Goal: Find specific page/section: Find specific page/section

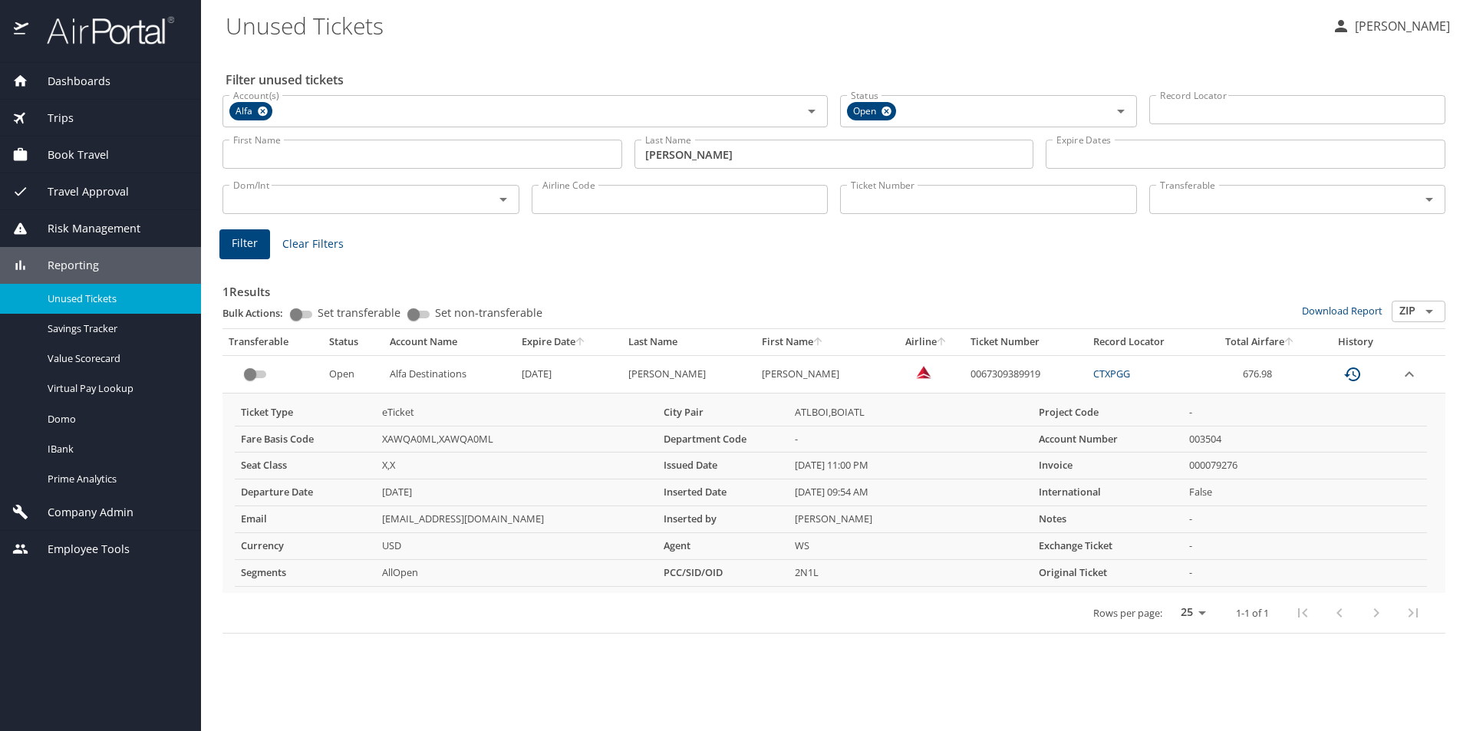
click at [81, 82] on span "Dashboards" at bounding box center [69, 81] width 82 height 17
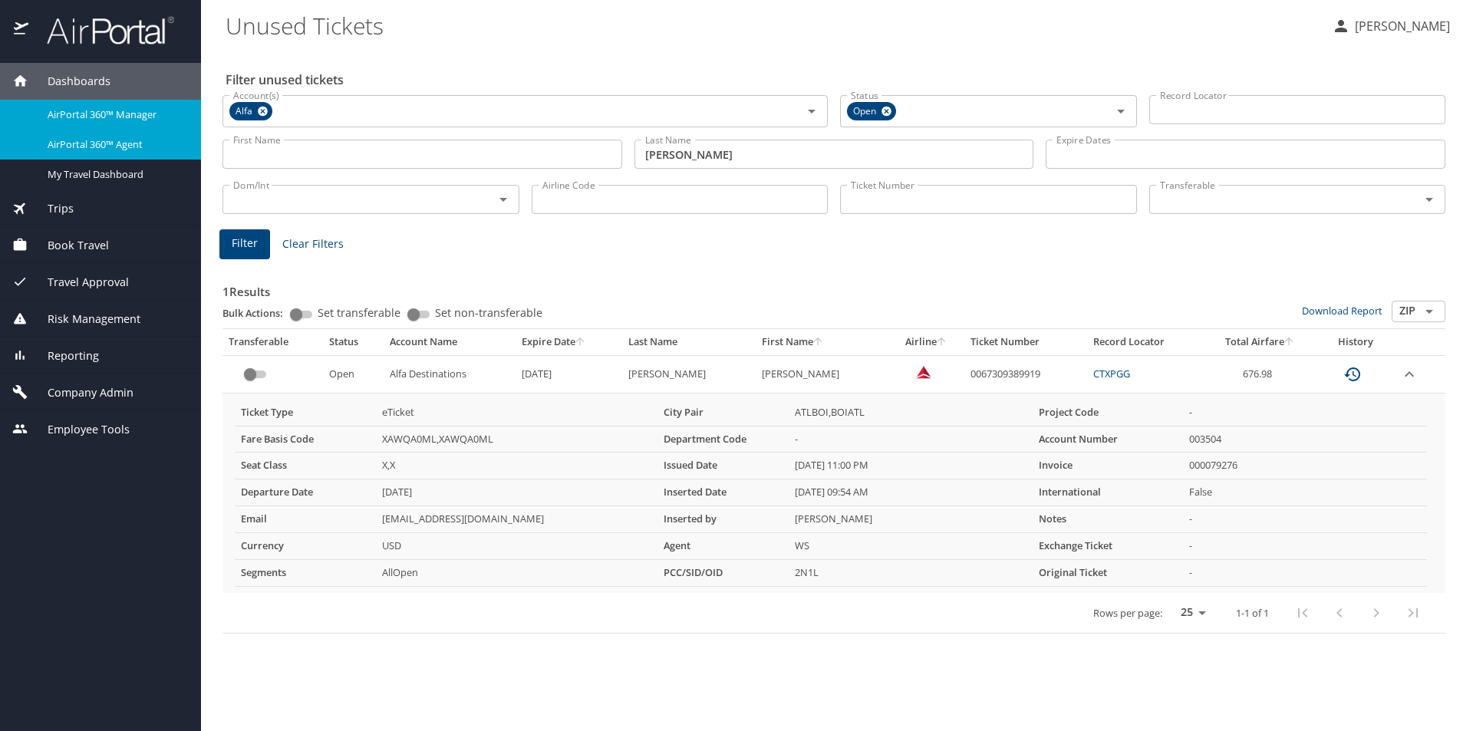
click at [110, 143] on span "AirPortal 360™ Agent" at bounding box center [115, 144] width 135 height 15
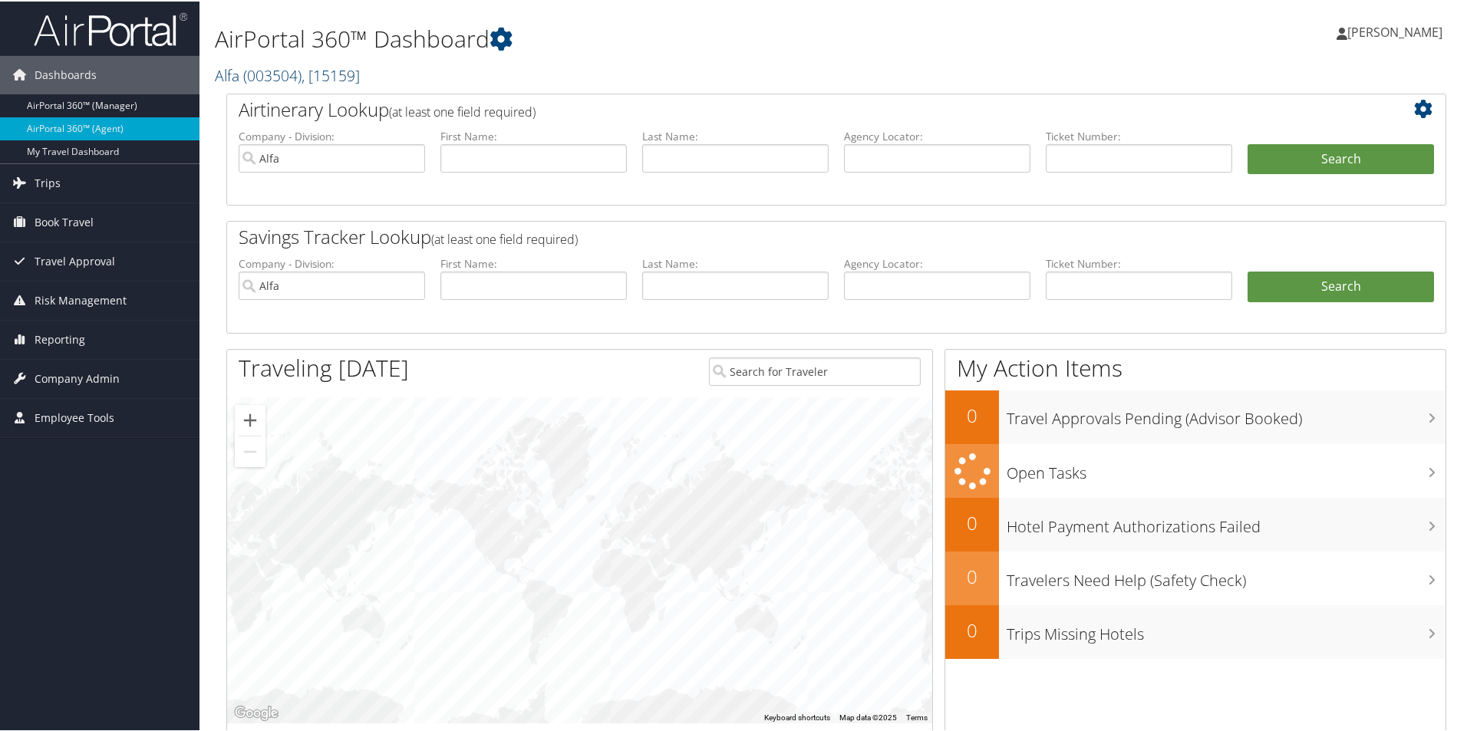
click at [301, 81] on span "( 003504 )" at bounding box center [272, 74] width 58 height 21
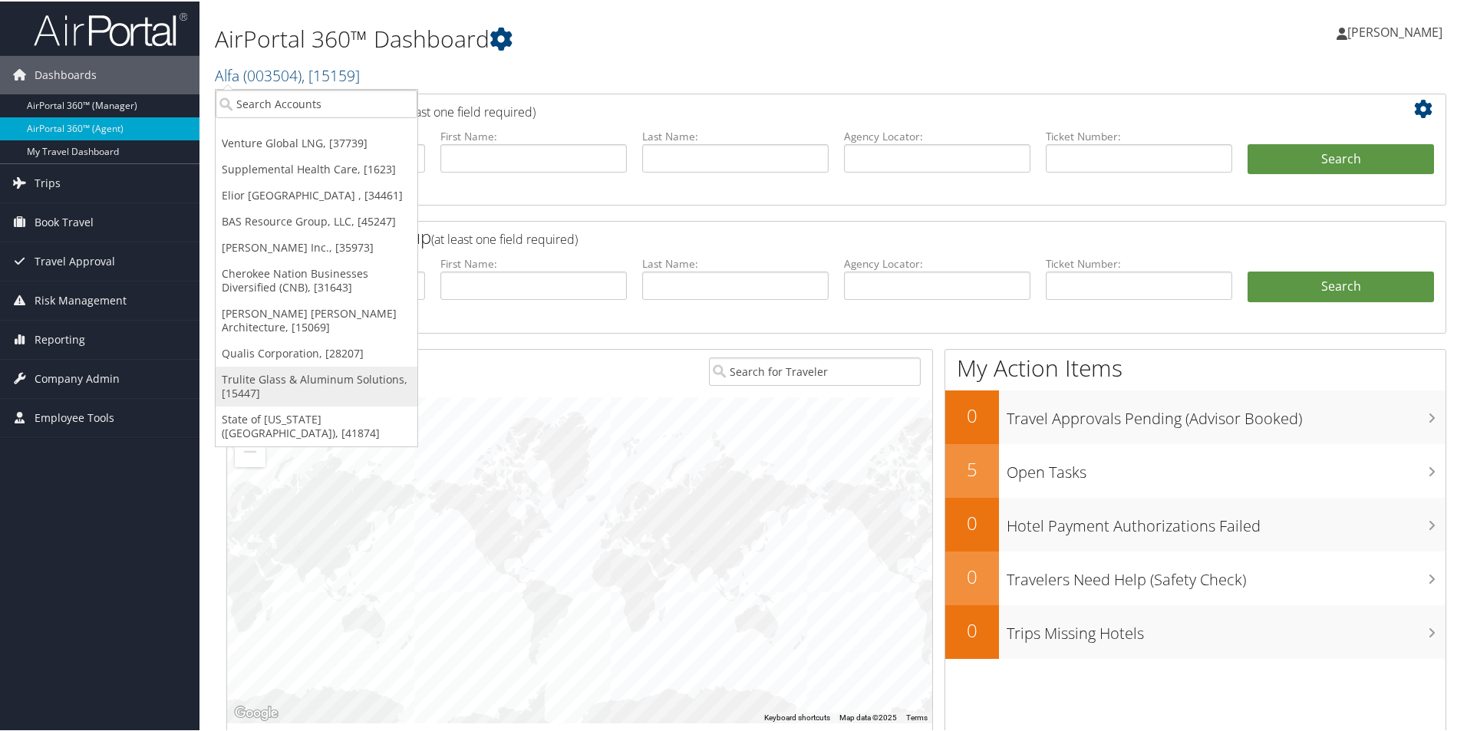
click at [255, 378] on link "Trulite Glass & Aluminum Solutions, [15447]" at bounding box center [317, 385] width 202 height 40
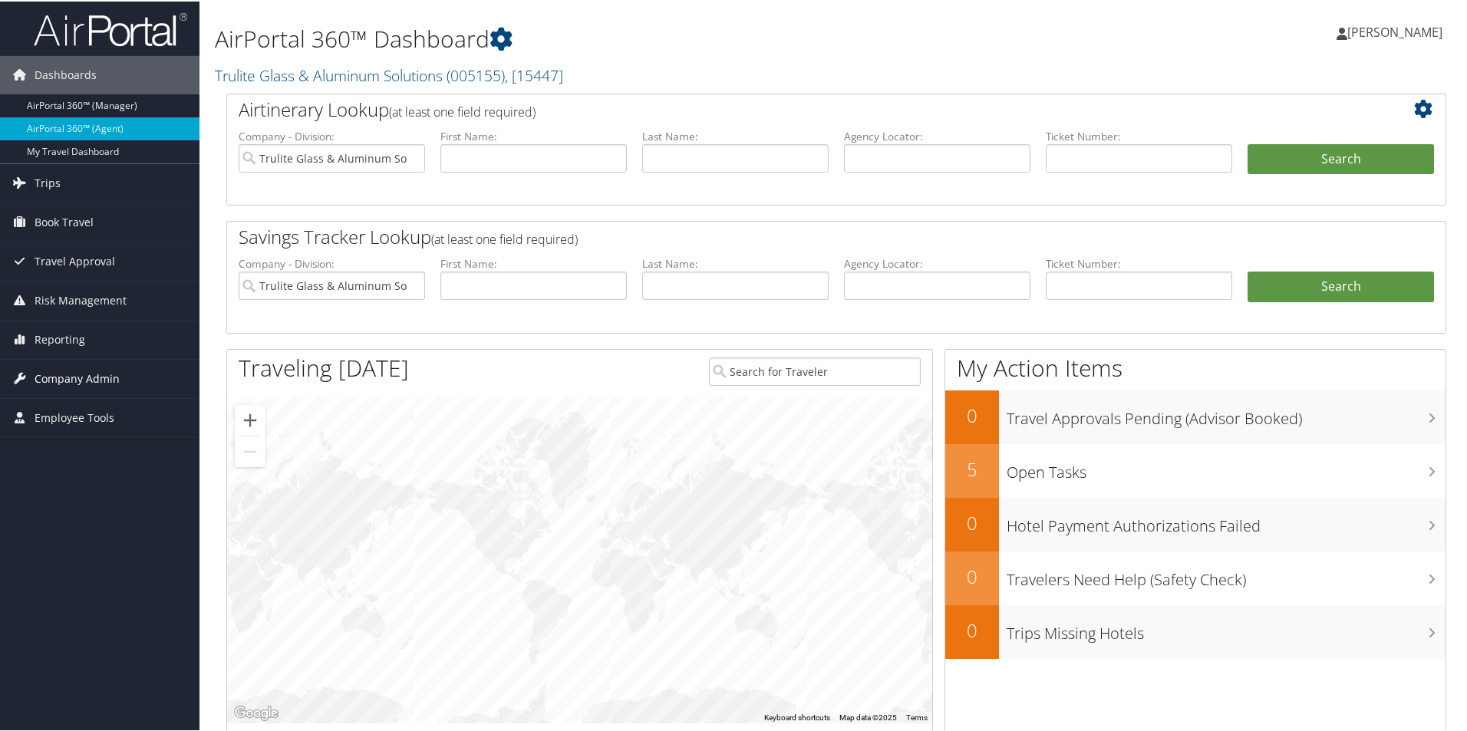
click at [90, 373] on span "Company Admin" at bounding box center [77, 377] width 85 height 38
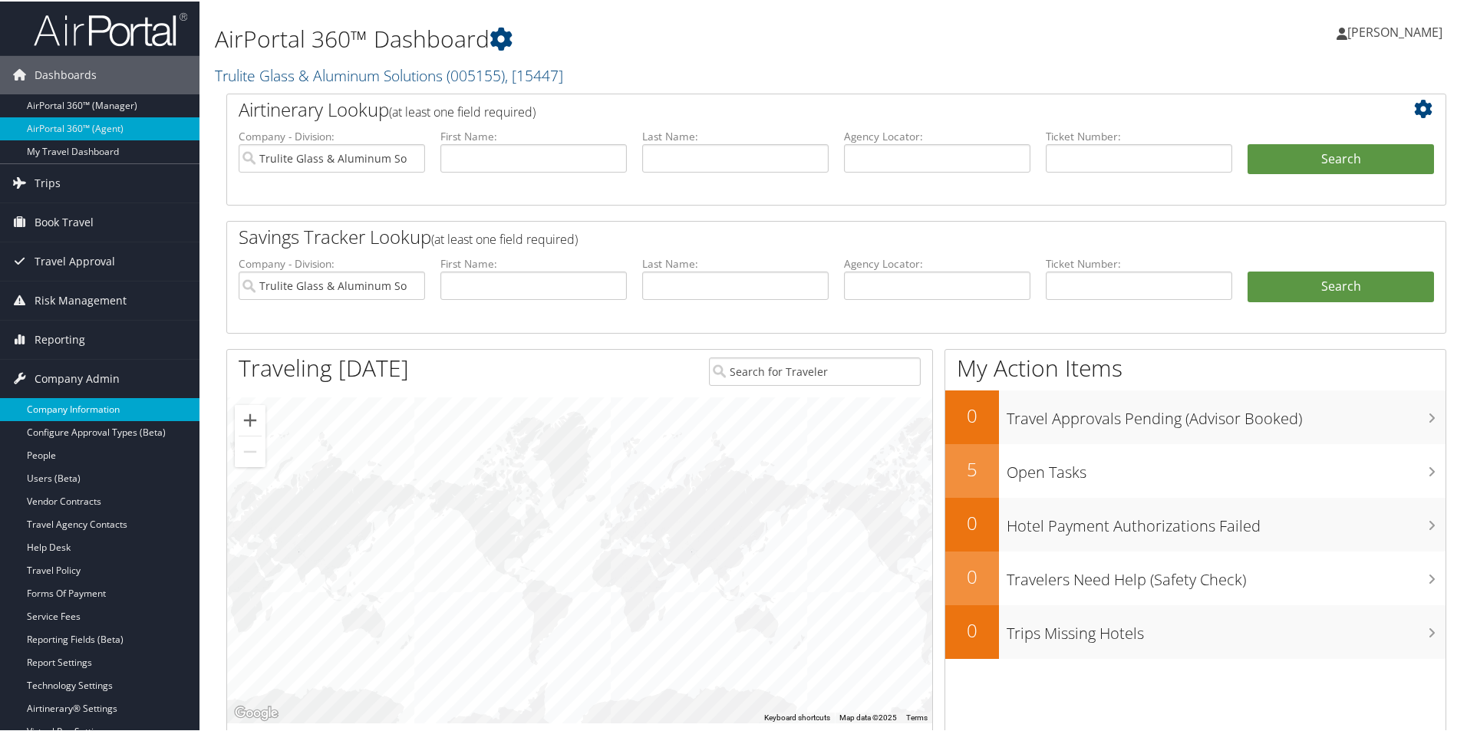
click at [93, 404] on link "Company Information" at bounding box center [99, 408] width 199 height 23
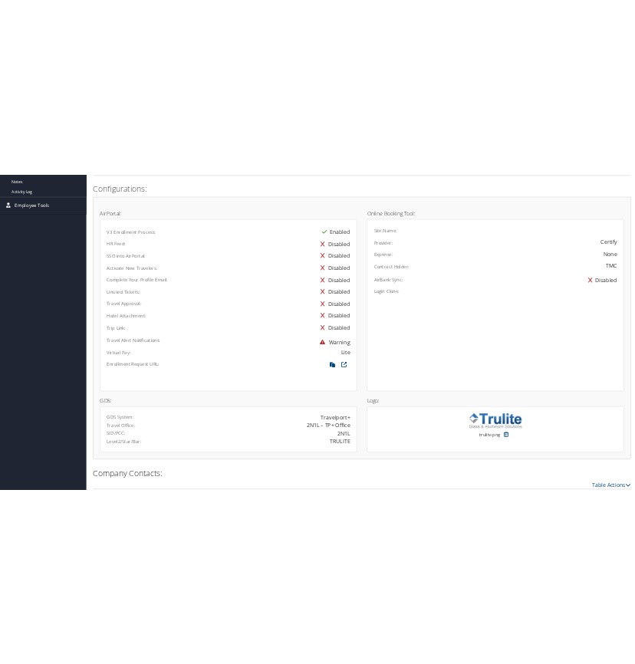
scroll to position [780, 0]
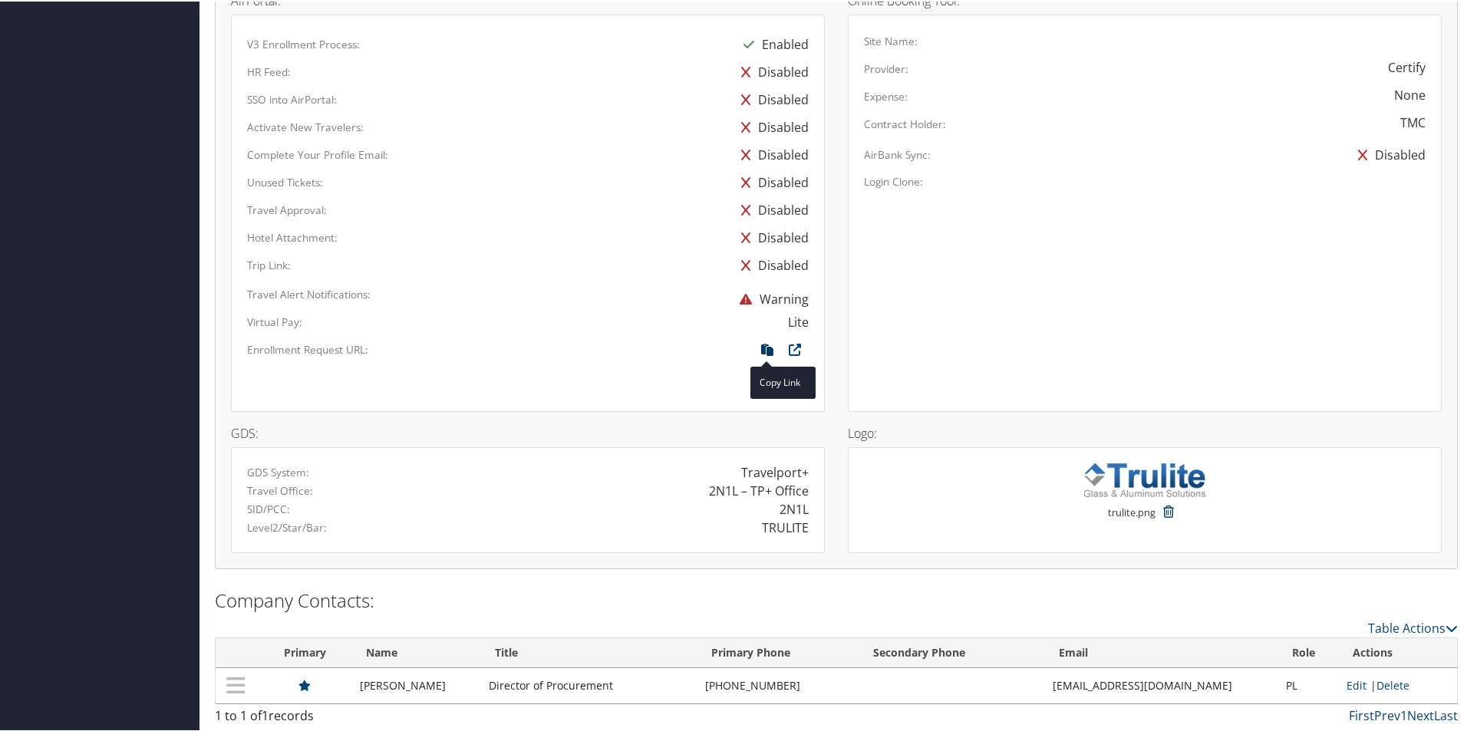
click at [760, 346] on icon at bounding box center [767, 352] width 28 height 20
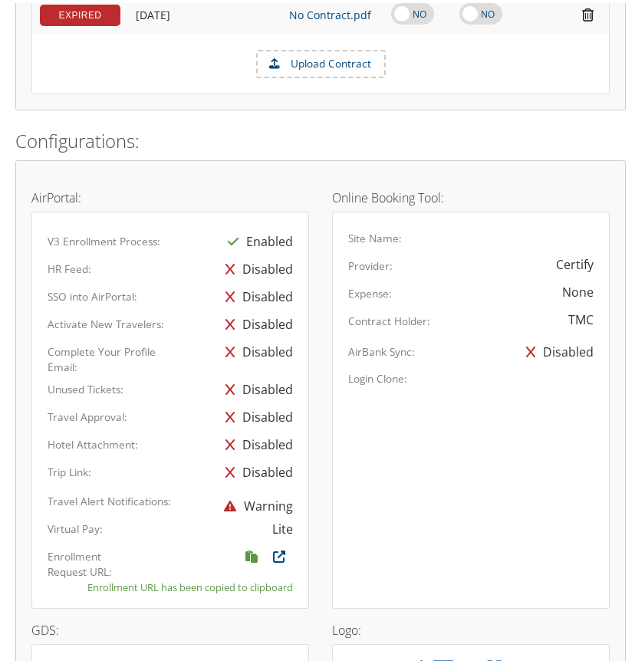
scroll to position [796, 0]
